Goal: Find specific page/section: Find specific page/section

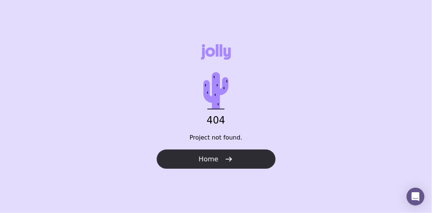
click at [244, 154] on button "Home" at bounding box center [216, 159] width 119 height 19
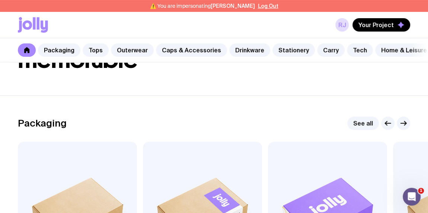
scroll to position [70, 0]
